Goal: Find specific page/section: Locate a particular part of the current website

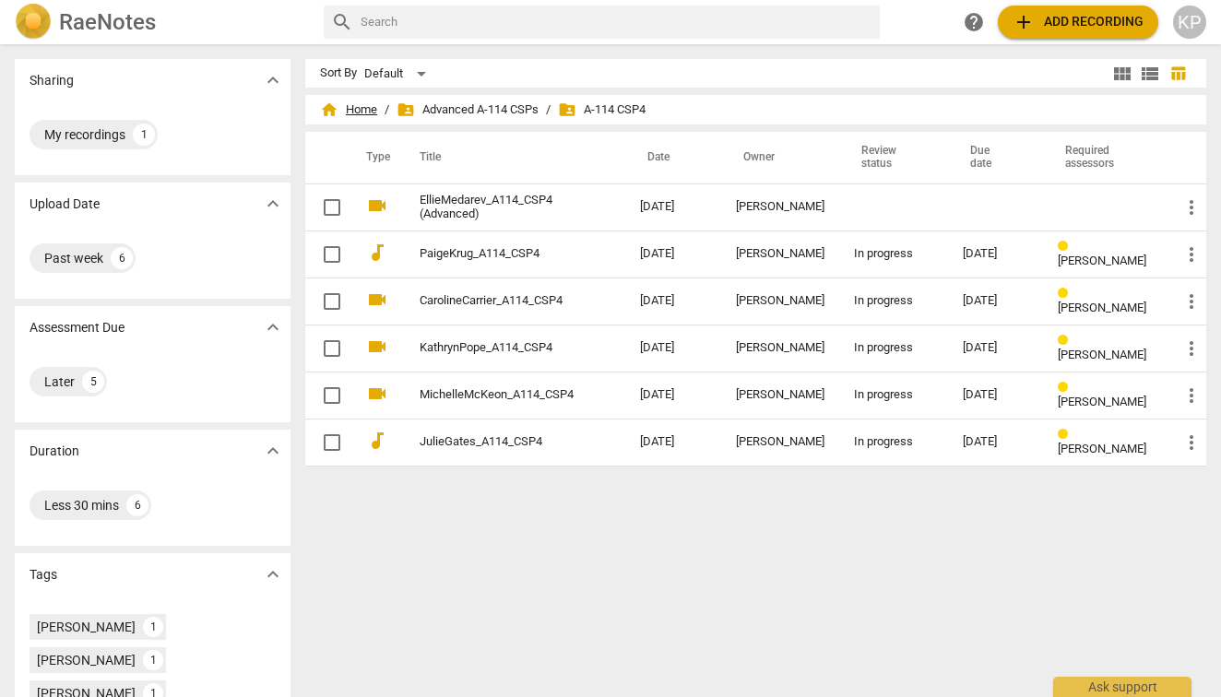
click at [353, 106] on span "home Home" at bounding box center [348, 109] width 57 height 18
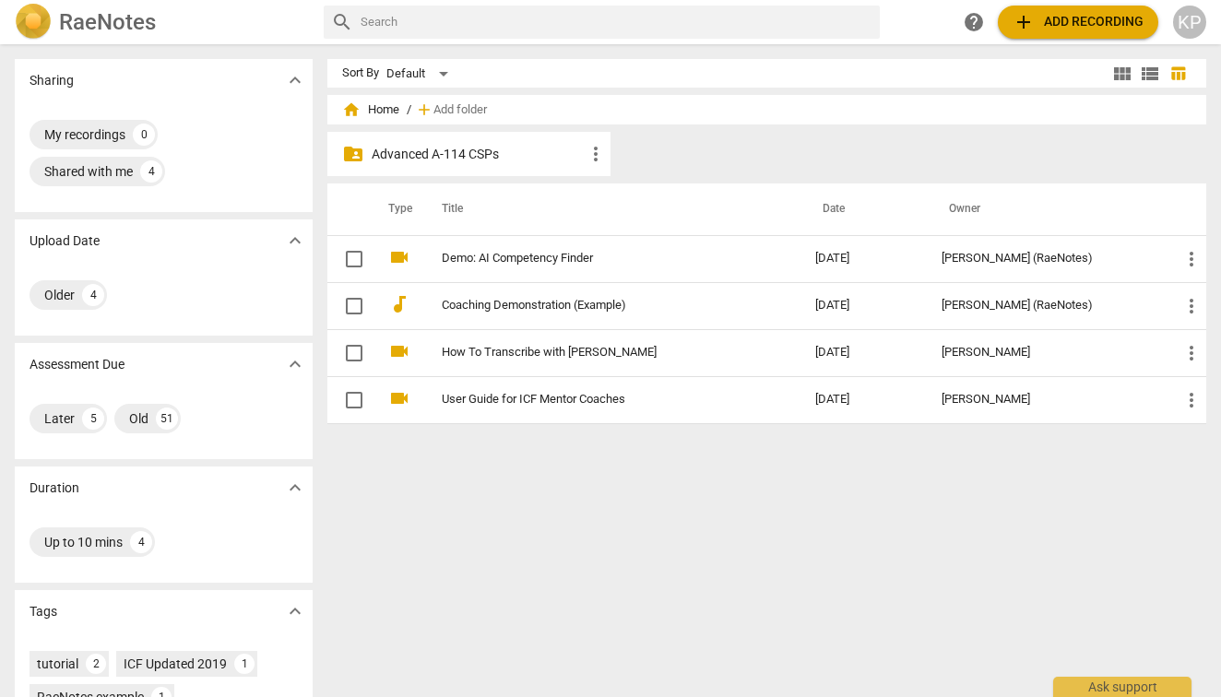
click at [443, 151] on p "Advanced A-114 CSPs" at bounding box center [478, 154] width 213 height 19
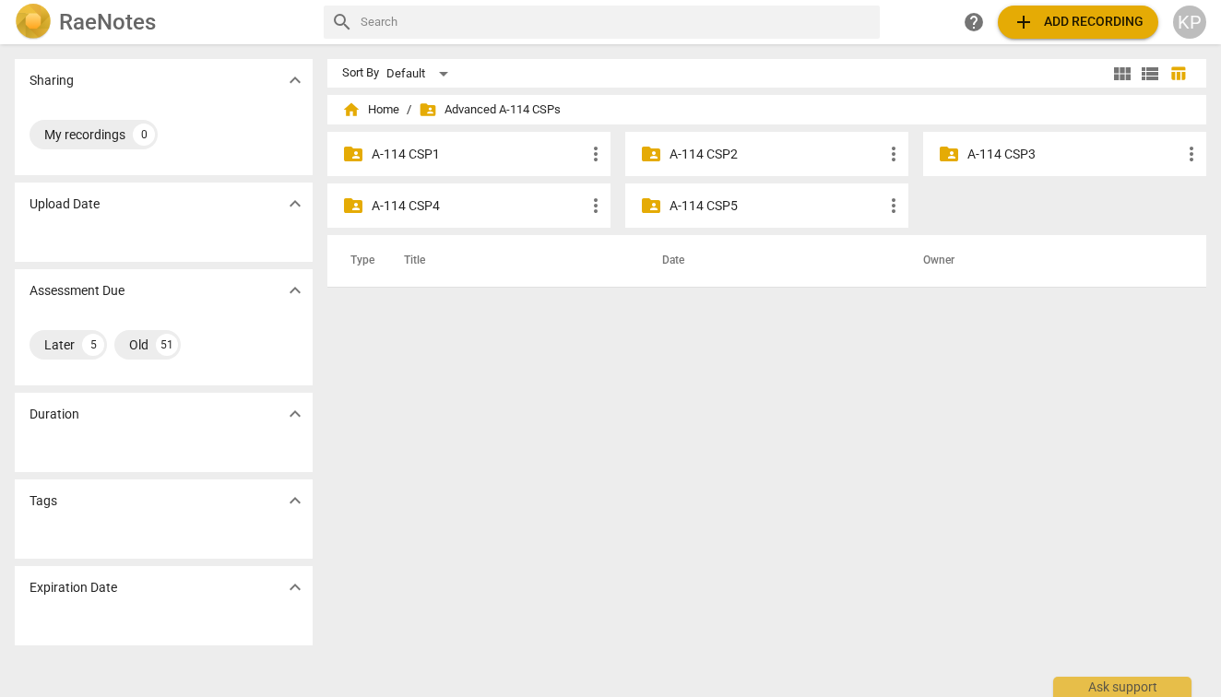
click at [424, 209] on p "A-114 CSP4" at bounding box center [478, 205] width 213 height 19
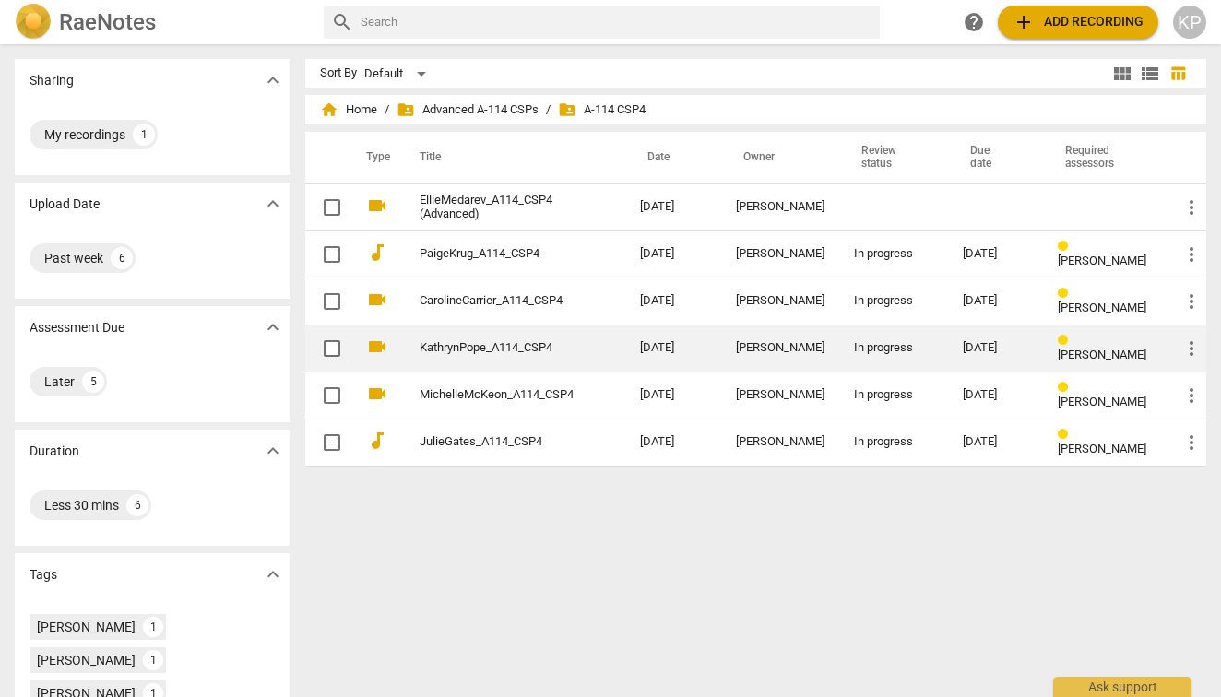
click at [466, 346] on link "KathrynPope_A114_CSP4" at bounding box center [496, 348] width 154 height 14
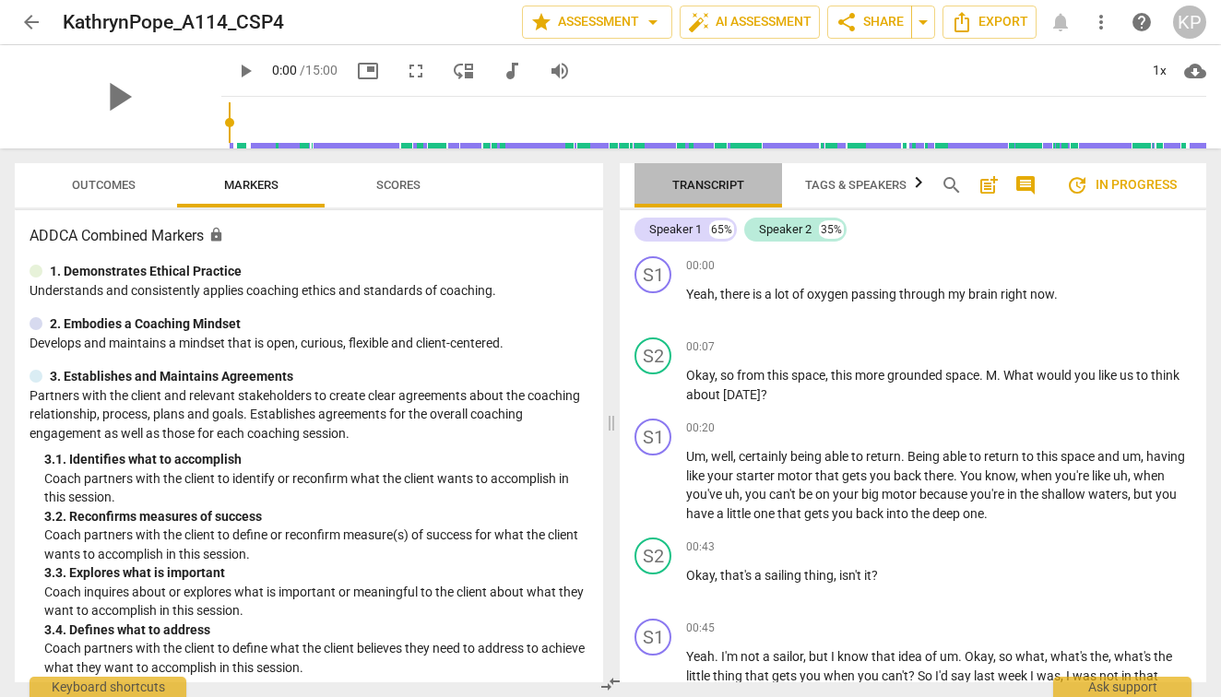
click at [702, 182] on span "Transcript" at bounding box center [708, 185] width 72 height 14
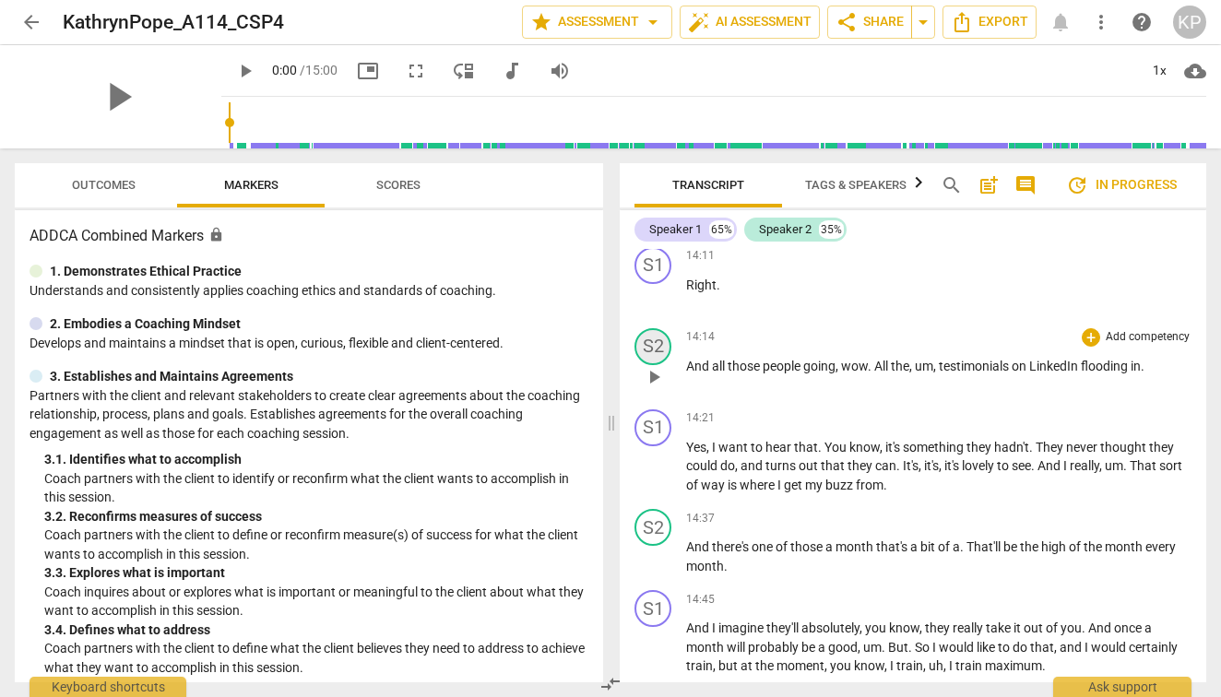
scroll to position [7203, 0]
